Goal: Navigation & Orientation: Find specific page/section

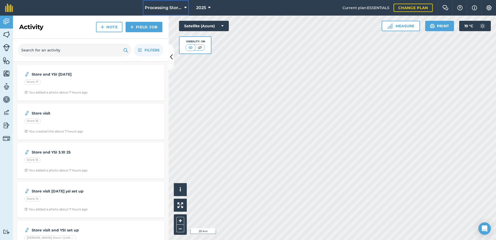
click at [174, 10] on span "Processing Stores" at bounding box center [163, 8] width 37 height 6
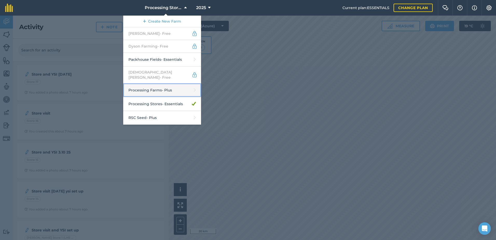
click at [167, 87] on link "Processing Farms - Plus" at bounding box center [162, 90] width 78 height 14
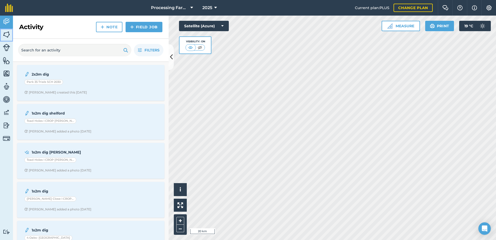
click at [8, 36] on img at bounding box center [6, 35] width 7 height 8
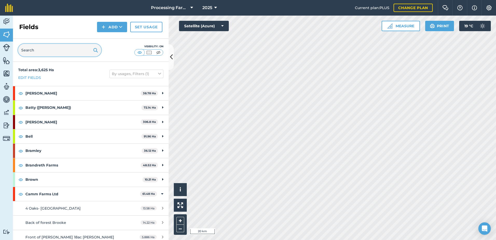
click at [50, 51] on input "text" at bounding box center [59, 50] width 83 height 12
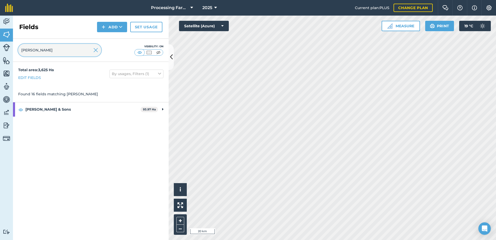
type input "[PERSON_NAME]"
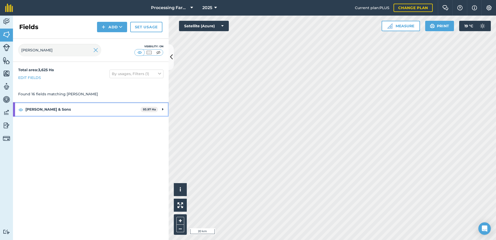
click at [53, 110] on strong "[PERSON_NAME] & Sons" at bounding box center [82, 109] width 115 height 14
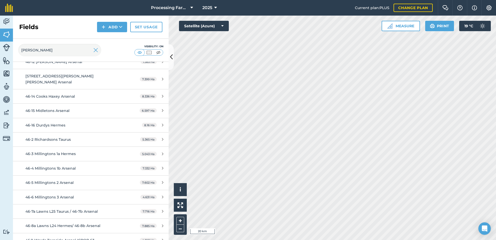
scroll to position [107, 0]
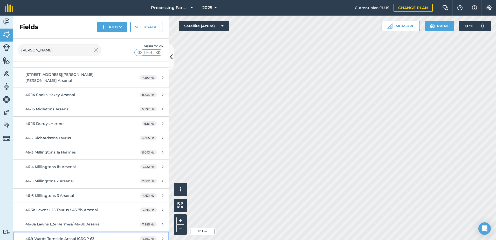
click at [78, 236] on span "46.9 Wards Tornside Arsnal ICROP 63" at bounding box center [59, 238] width 69 height 5
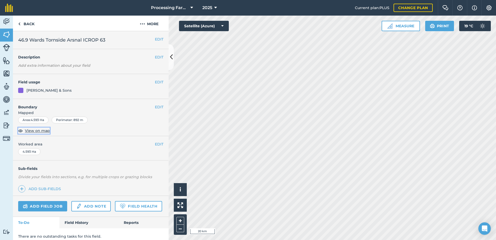
click at [43, 132] on span "View on map" at bounding box center [37, 131] width 25 height 6
click at [218, 30] on button "Satellite (Azure)" at bounding box center [204, 26] width 50 height 10
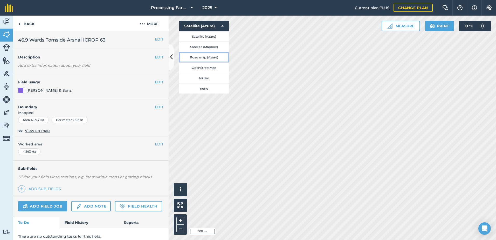
click at [211, 52] on button "Road map (Azure)" at bounding box center [204, 57] width 50 height 10
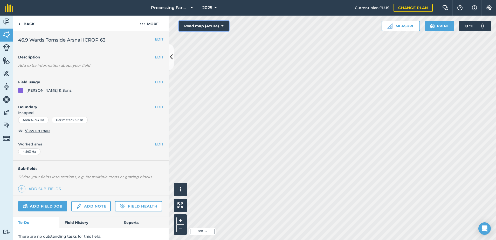
click at [215, 27] on button "Road map (Azure)" at bounding box center [204, 26] width 50 height 10
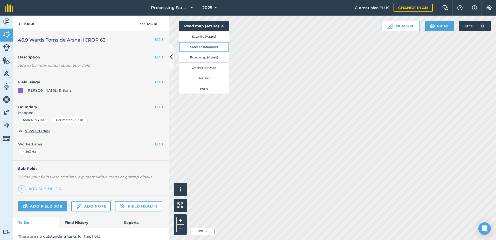
click at [205, 44] on button "Satellite (Mapbox)" at bounding box center [204, 47] width 50 height 10
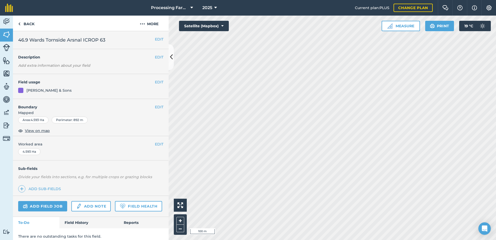
scroll to position [19, 0]
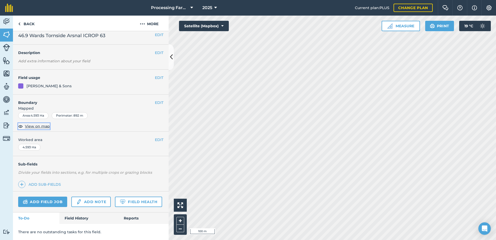
click at [35, 123] on span "View on map" at bounding box center [37, 126] width 25 height 6
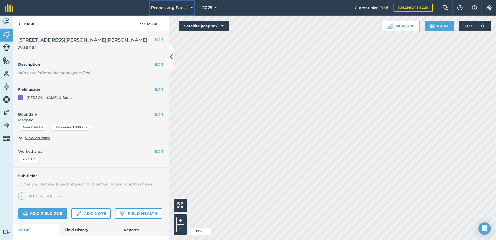
click at [159, 6] on span "Processing Farms" at bounding box center [169, 8] width 37 height 6
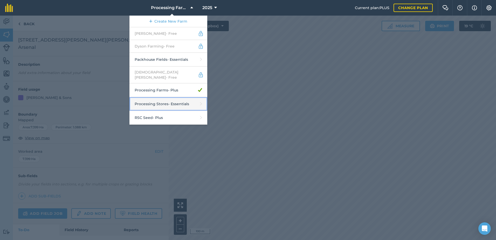
click at [173, 100] on link "Processing Stores - Essentials" at bounding box center [169, 104] width 78 height 14
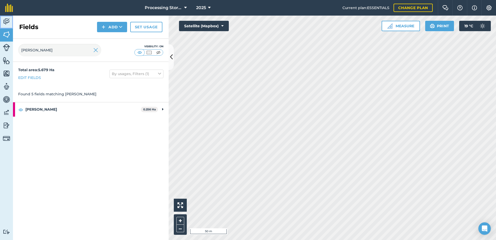
click at [8, 23] on img at bounding box center [6, 22] width 7 height 8
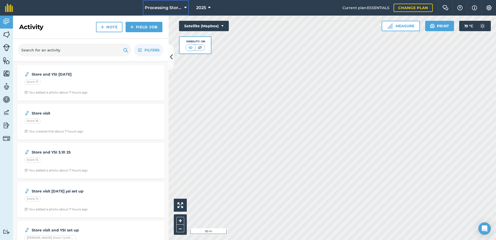
drag, startPoint x: 165, startPoint y: 7, endPoint x: 168, endPoint y: 13, distance: 6.7
click at [165, 8] on span "Processing Stores" at bounding box center [163, 8] width 37 height 6
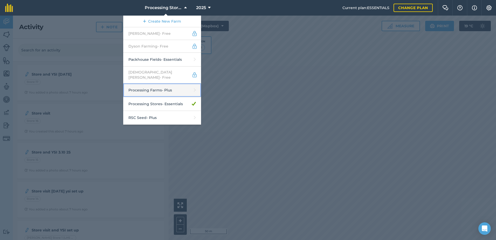
click at [172, 88] on link "Processing Farms - Plus" at bounding box center [162, 90] width 78 height 14
